Goal: Task Accomplishment & Management: Complete application form

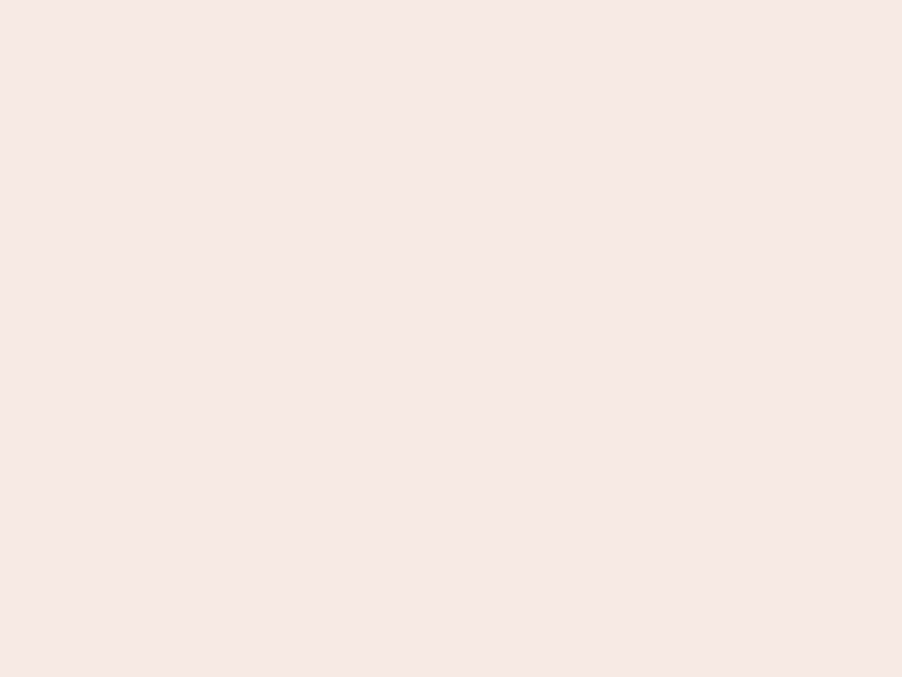
click at [451, 338] on nb-app "Almost there Thank you for registering for Newbook. Your account is under revie…" at bounding box center [451, 338] width 902 height 677
click at [451, 0] on nb-app "Almost there Thank you for registering for Newbook. Your account is under revie…" at bounding box center [451, 338] width 902 height 677
click at [482, 0] on nb-app "Almost there Thank you for registering for Newbook. Your account is under revie…" at bounding box center [451, 338] width 902 height 677
click at [451, 338] on nb-app "Almost there Thank you for registering for Newbook. Your account is under revie…" at bounding box center [451, 338] width 902 height 677
click at [451, 0] on nb-app "Almost there Thank you for registering for Newbook. Your account is under revie…" at bounding box center [451, 338] width 902 height 677
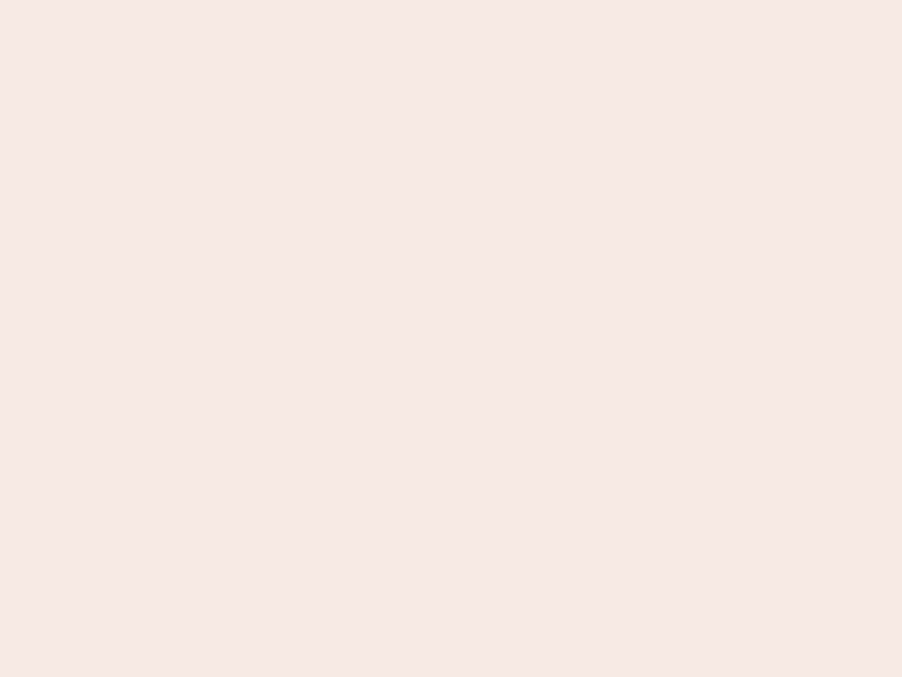
click at [315, 0] on nb-app "Almost there Thank you for registering for Newbook. Your account is under revie…" at bounding box center [451, 338] width 902 height 677
click at [451, 338] on nb-app "Almost there Thank you for registering for Newbook. Your account is under revie…" at bounding box center [451, 338] width 902 height 677
click at [451, 0] on nb-app "Almost there Thank you for registering for Newbook. Your account is under revie…" at bounding box center [451, 338] width 902 height 677
click at [315, 0] on nb-app "Almost there Thank you for registering for Newbook. Your account is under revie…" at bounding box center [451, 338] width 902 height 677
click at [451, 338] on nb-app "Almost there Thank you for registering for Newbook. Your account is under revie…" at bounding box center [451, 338] width 902 height 677
